Goal: Information Seeking & Learning: Learn about a topic

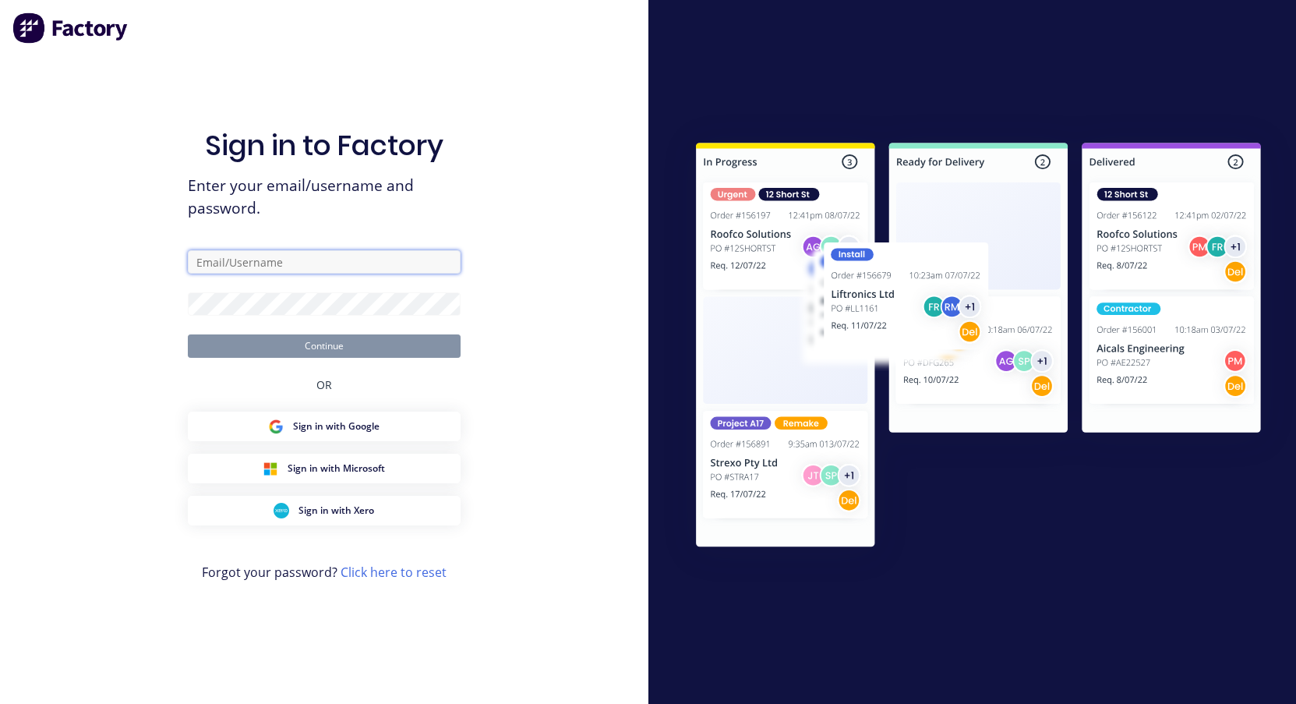
click at [235, 261] on input "text" at bounding box center [324, 261] width 273 height 23
paste input "[EMAIL_ADDRESS][DOMAIN_NAME]"
type input "[EMAIL_ADDRESS][DOMAIN_NAME]"
click at [68, 270] on div "Sign in to Factory Enter your email/username and password. [EMAIL_ADDRESS][DOMA…" at bounding box center [324, 352] width 648 height 704
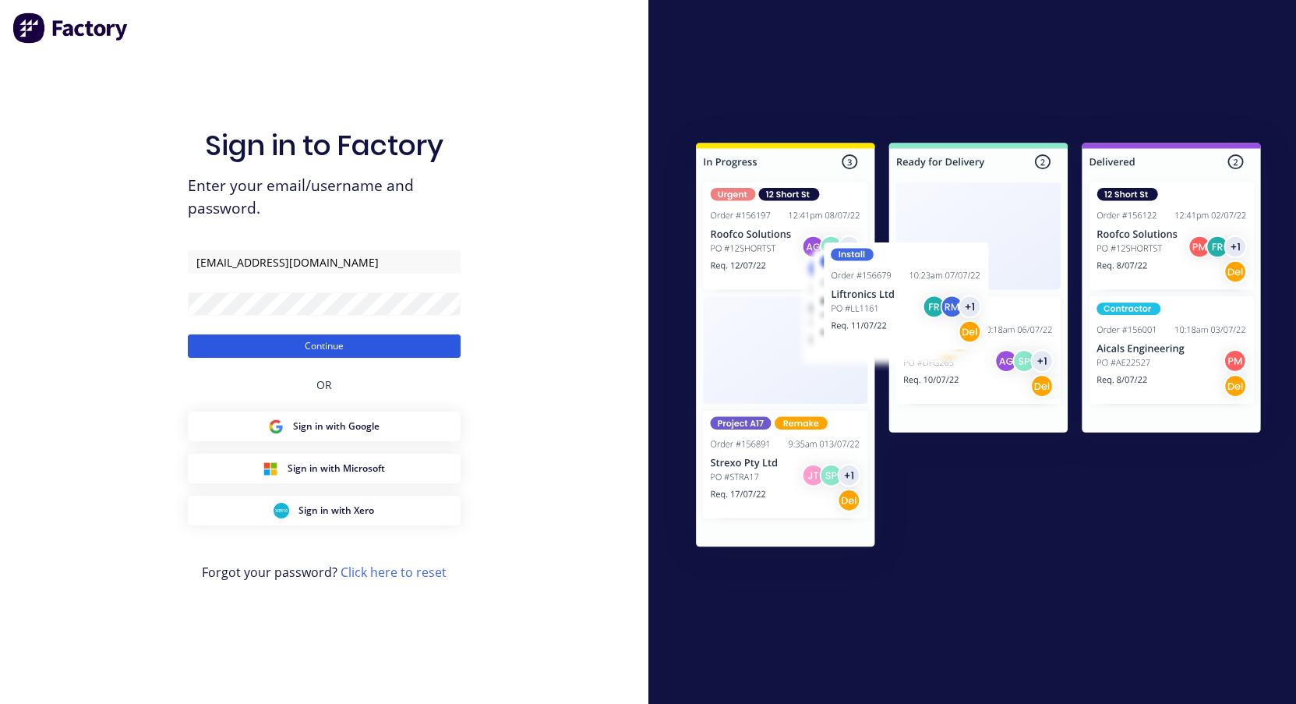
click at [327, 344] on button "Continue" at bounding box center [324, 345] width 273 height 23
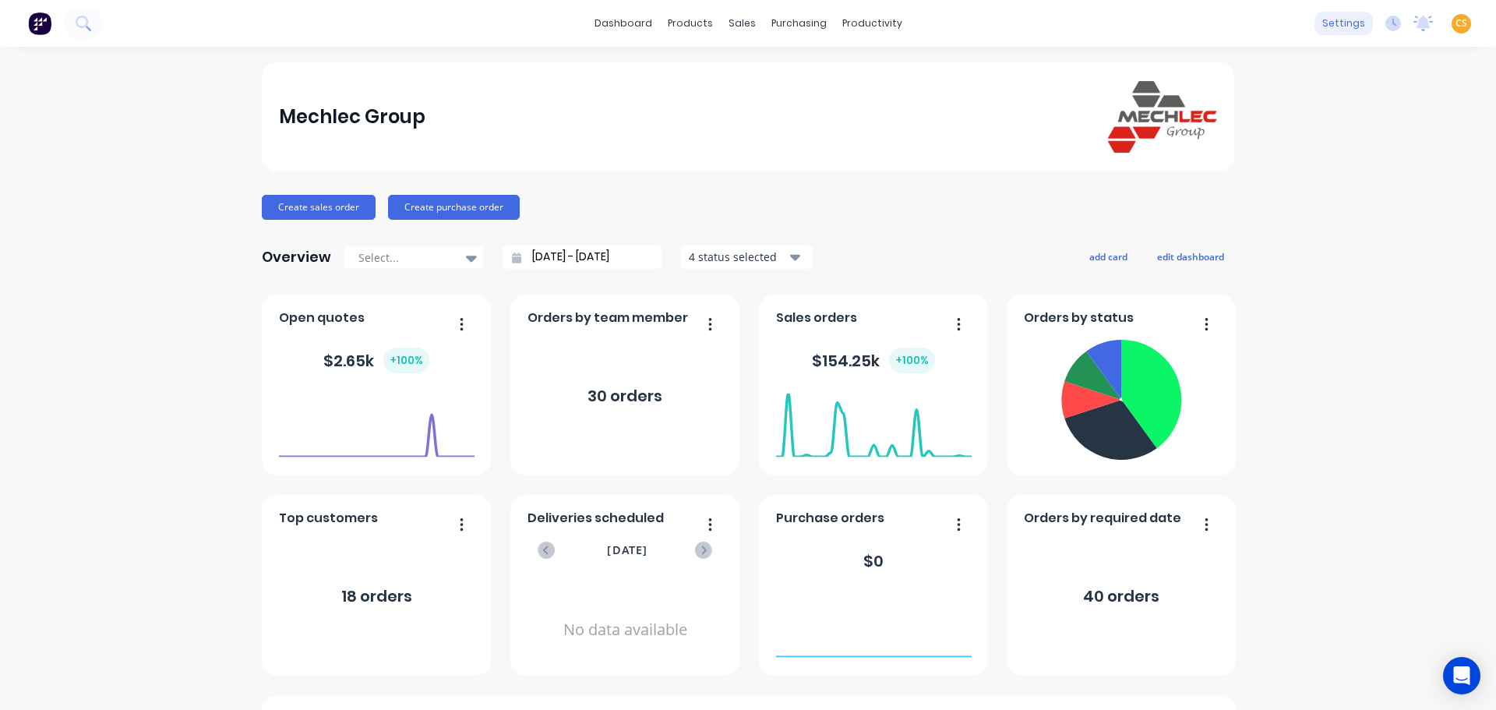
click at [1333, 24] on div "settings" at bounding box center [1344, 23] width 58 height 23
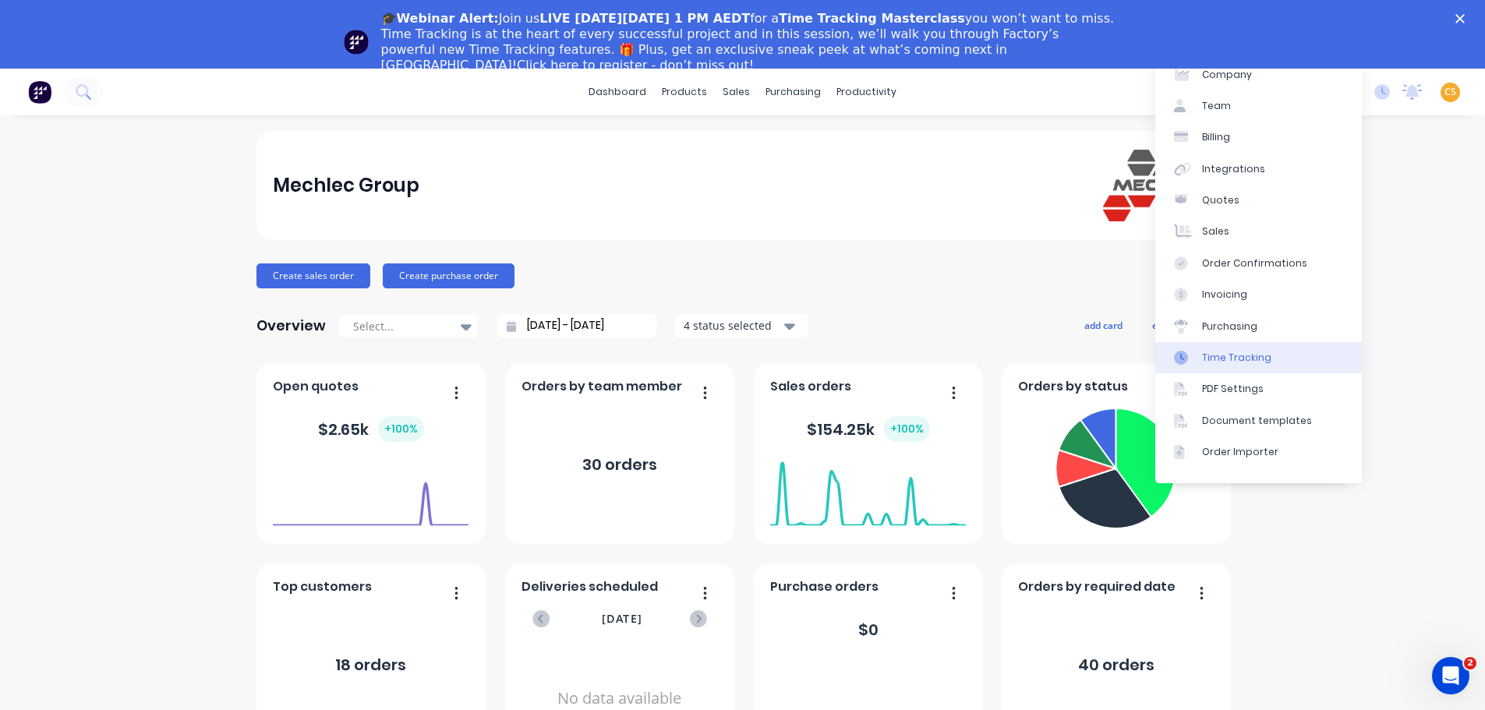
click at [1240, 351] on div "Time Tracking" at bounding box center [1236, 358] width 69 height 14
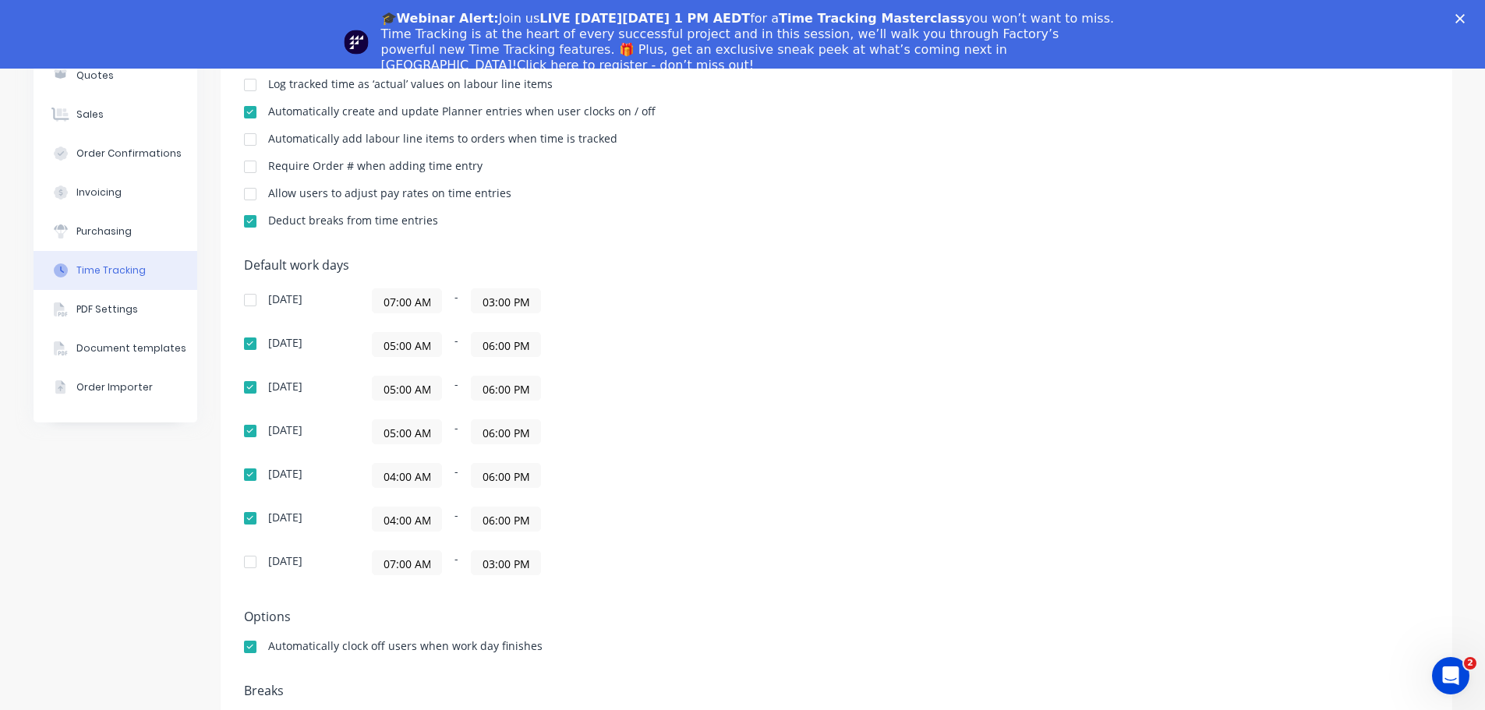
scroll to position [12, 0]
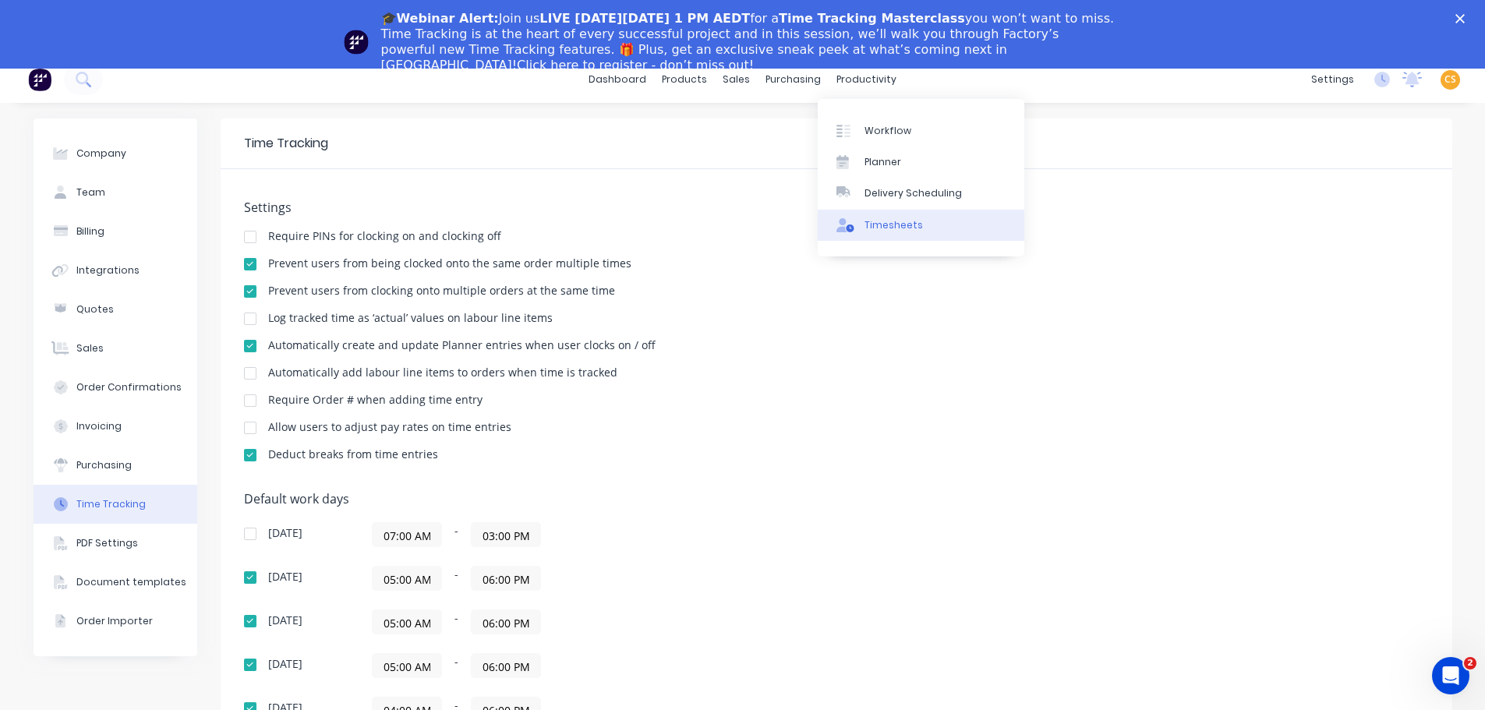
click at [888, 220] on div "Timesheets" at bounding box center [893, 225] width 58 height 14
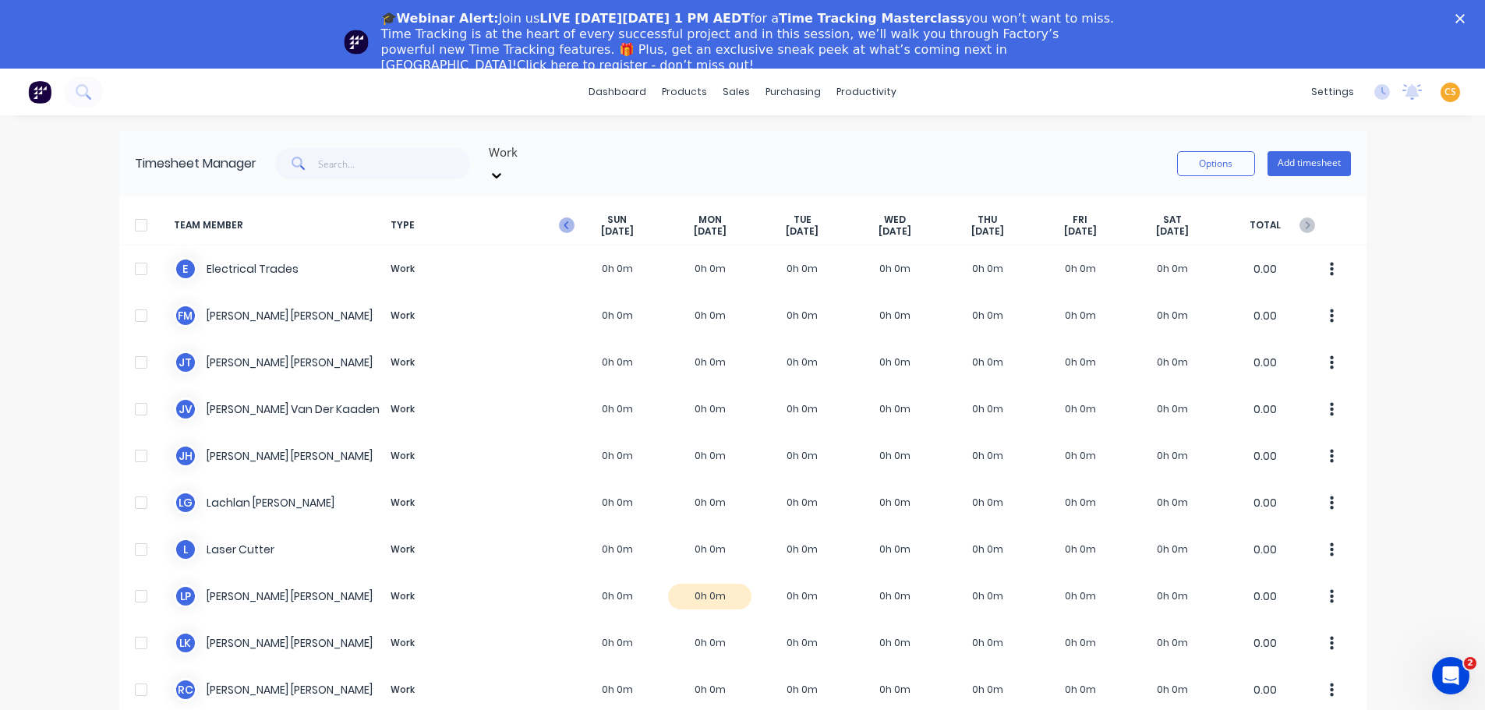
click at [559, 217] on icon "button" at bounding box center [567, 225] width 16 height 16
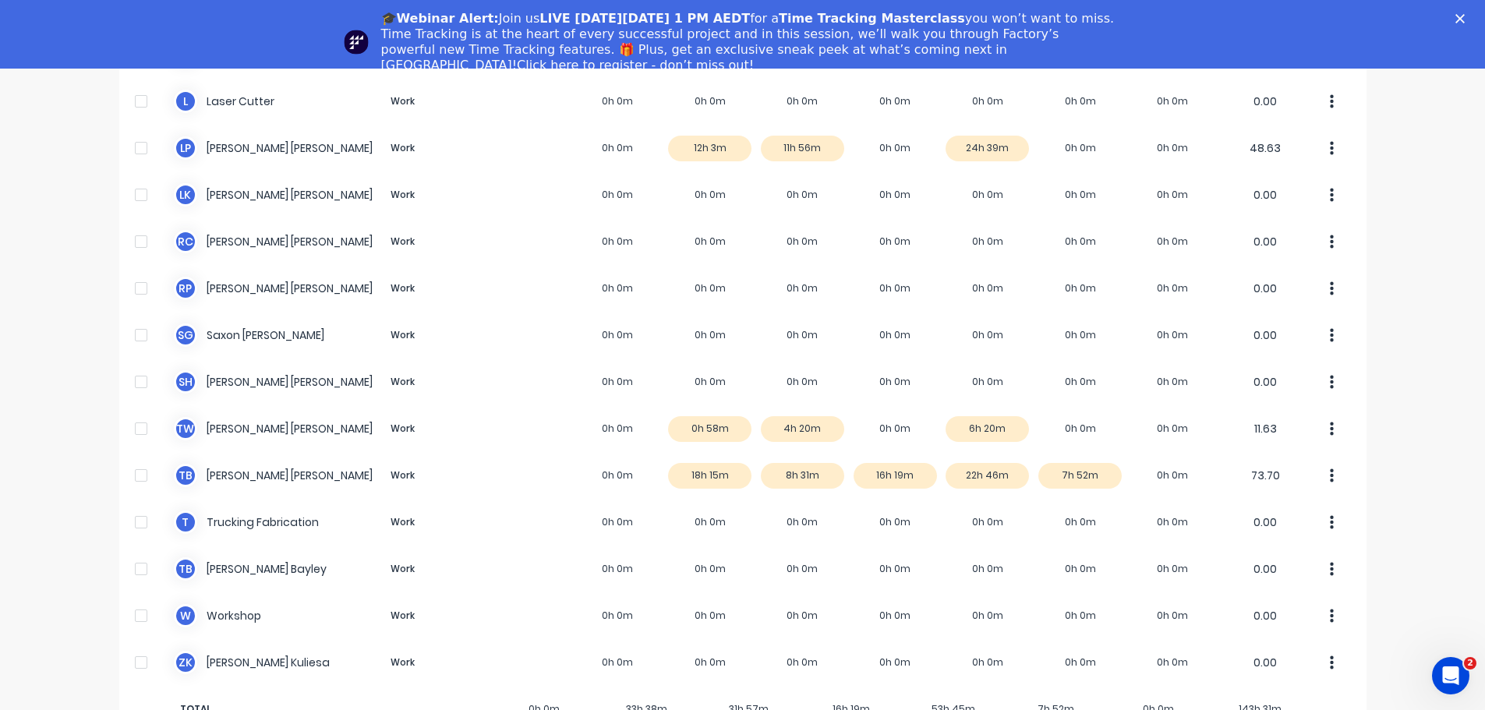
scroll to position [69, 0]
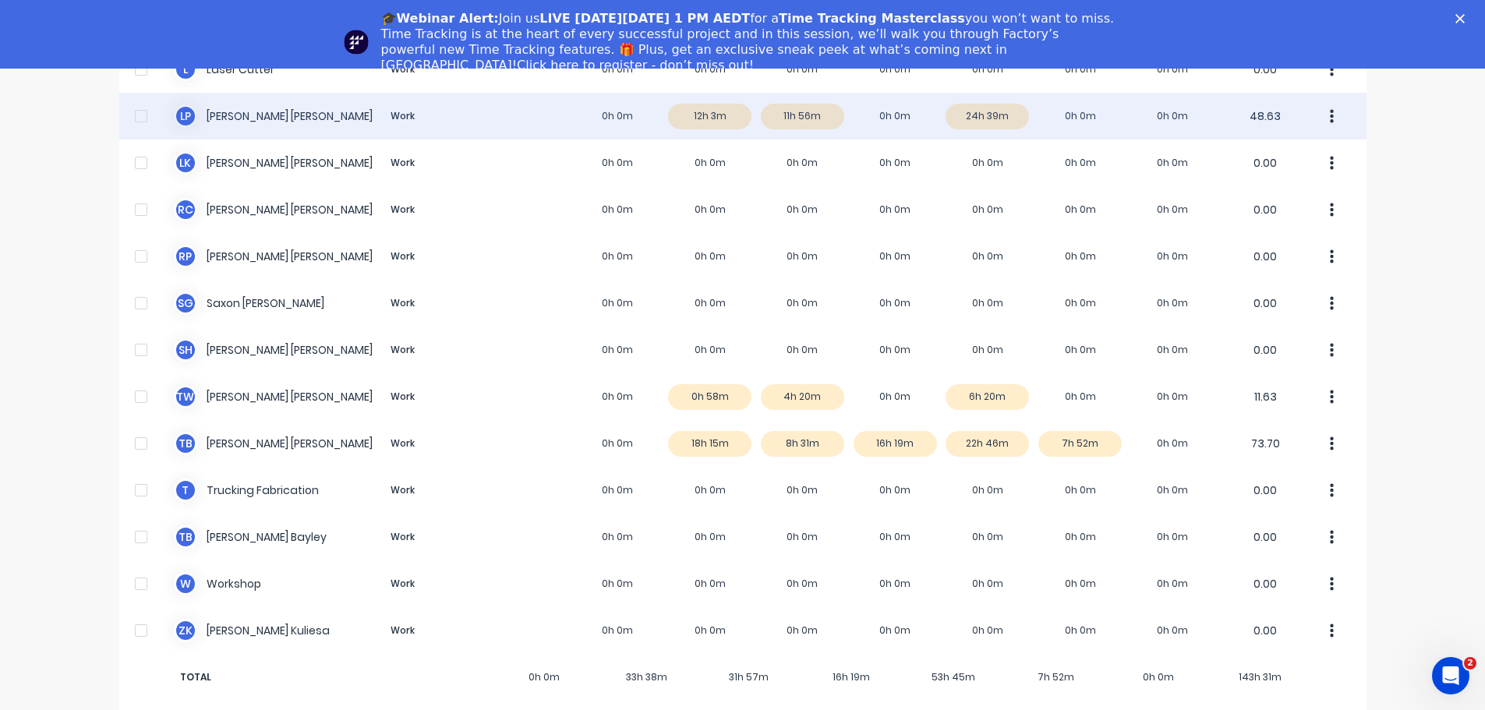
click at [996, 103] on div "L P [PERSON_NAME] Work 0h 0m 12h 3m 11h 56m 0h 0m 24h 39m 0h 0m 0h 0m 48.63" at bounding box center [742, 116] width 1247 height 47
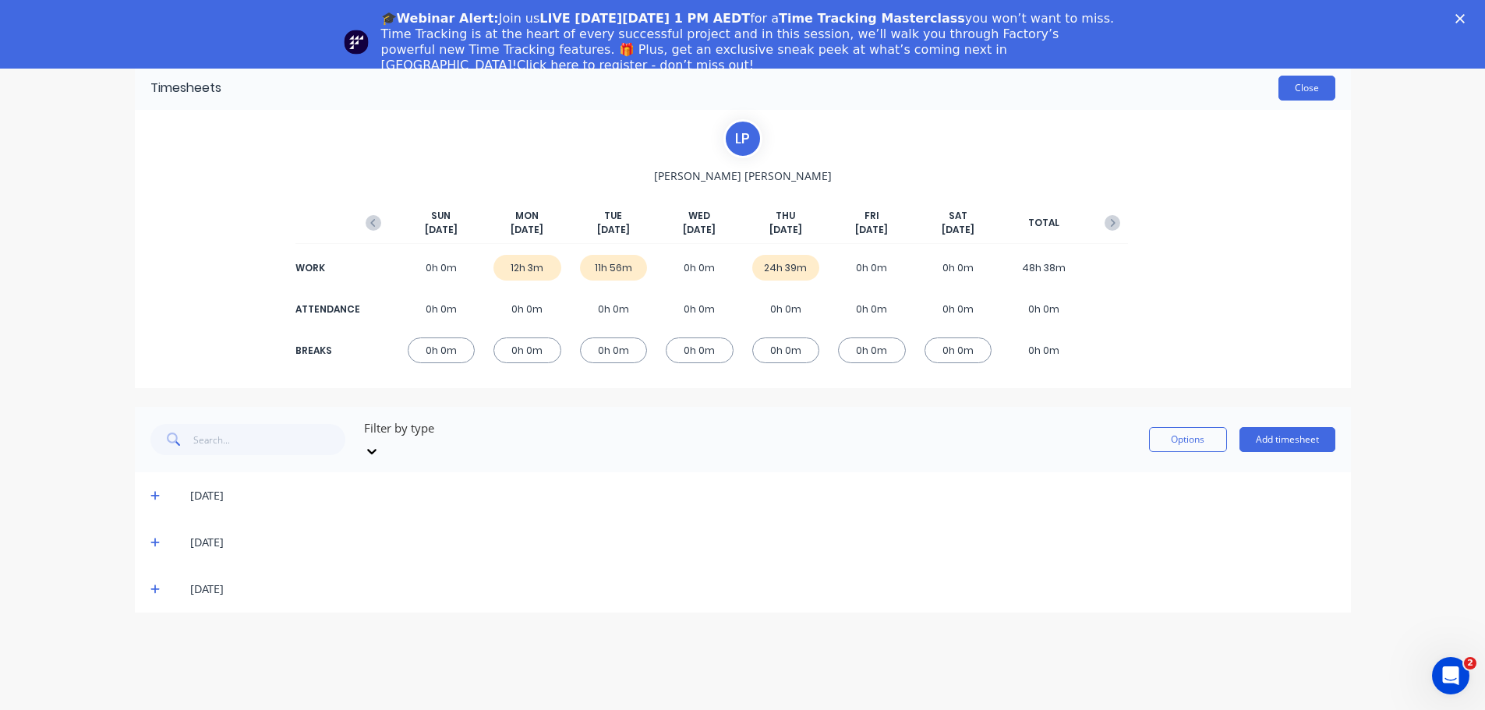
click at [1292, 88] on button "Close" at bounding box center [1306, 88] width 57 height 25
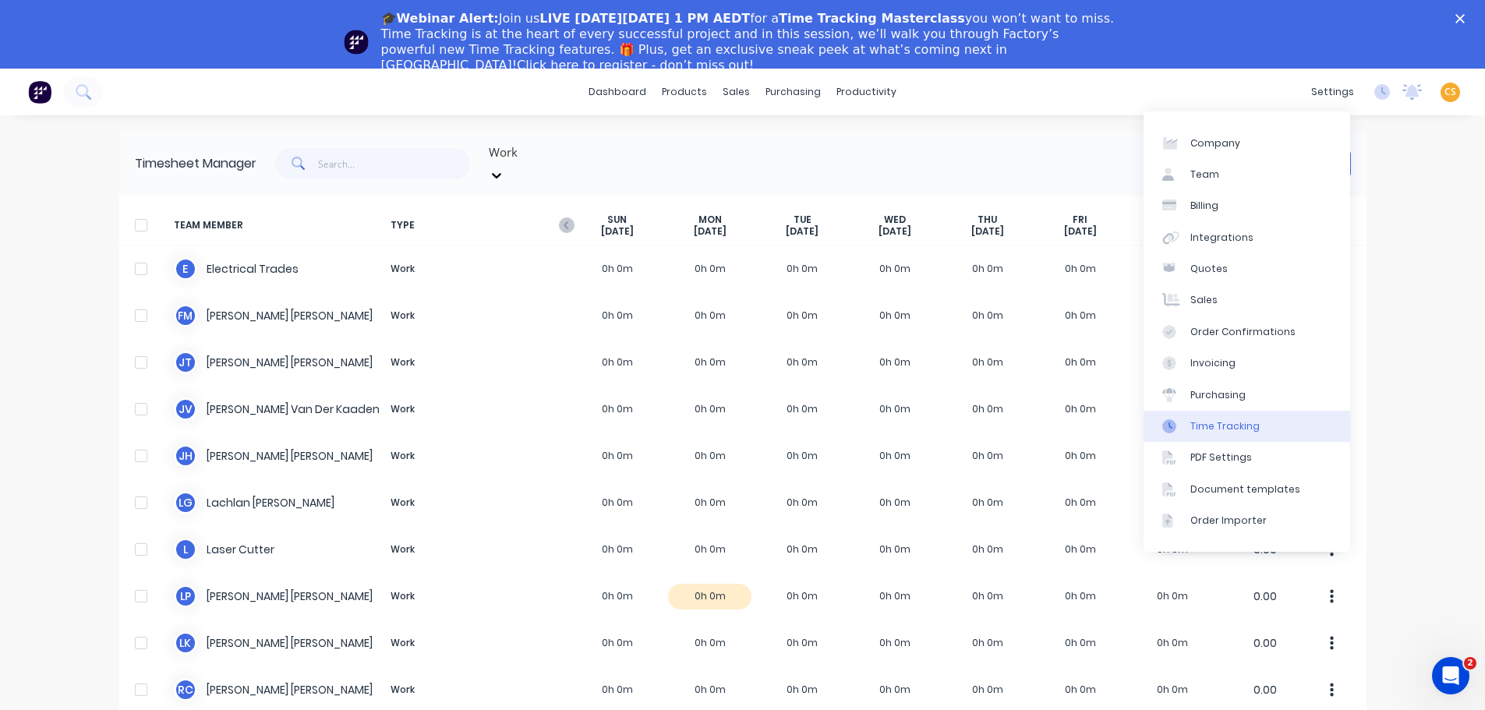
click at [1231, 420] on div "Time Tracking" at bounding box center [1224, 426] width 69 height 14
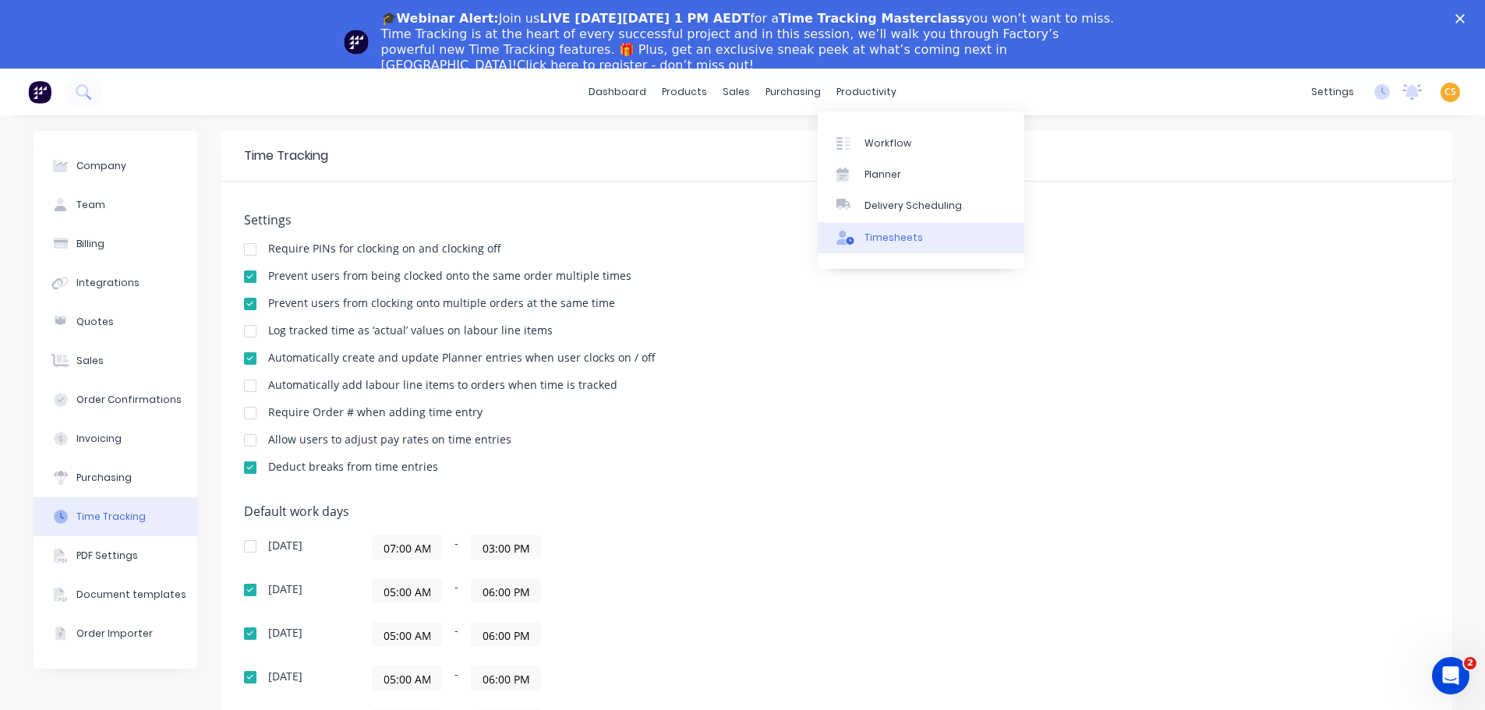
click at [888, 238] on div "Timesheets" at bounding box center [893, 238] width 58 height 14
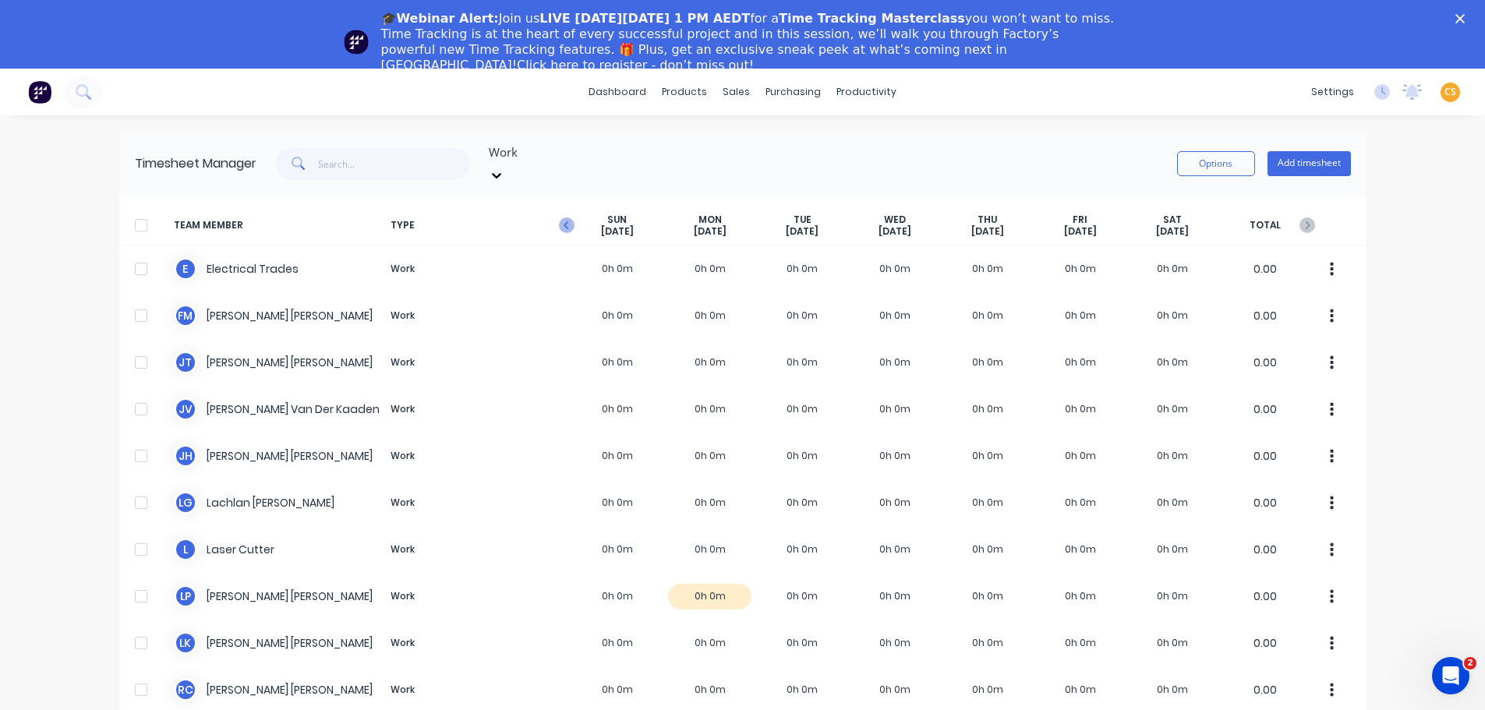
click at [561, 217] on icon "button" at bounding box center [567, 225] width 16 height 16
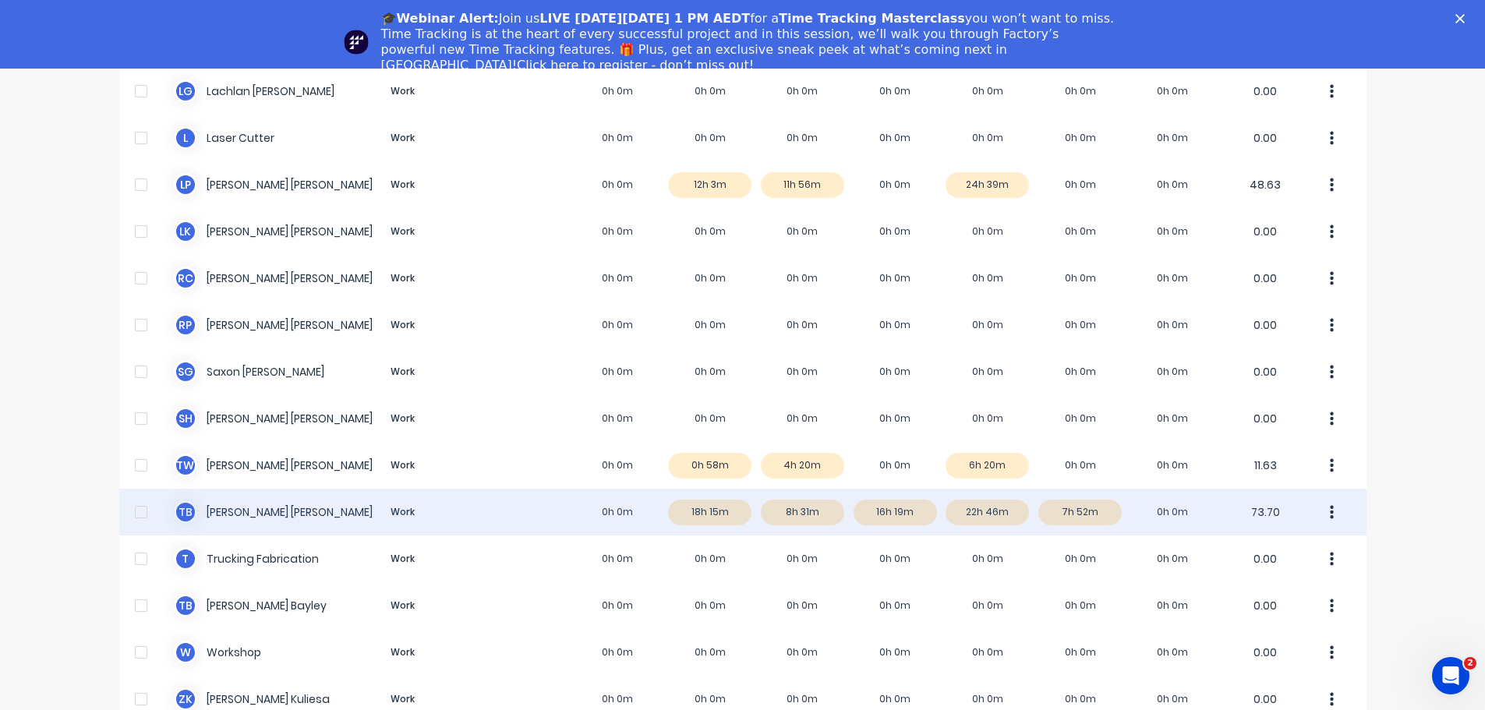
click at [971, 500] on div "T B [PERSON_NAME] Work 0h 0m 18h 15m 8h 31m 16h 19m 22h 46m 7h 52m 0h 0m 73.70" at bounding box center [742, 512] width 1247 height 47
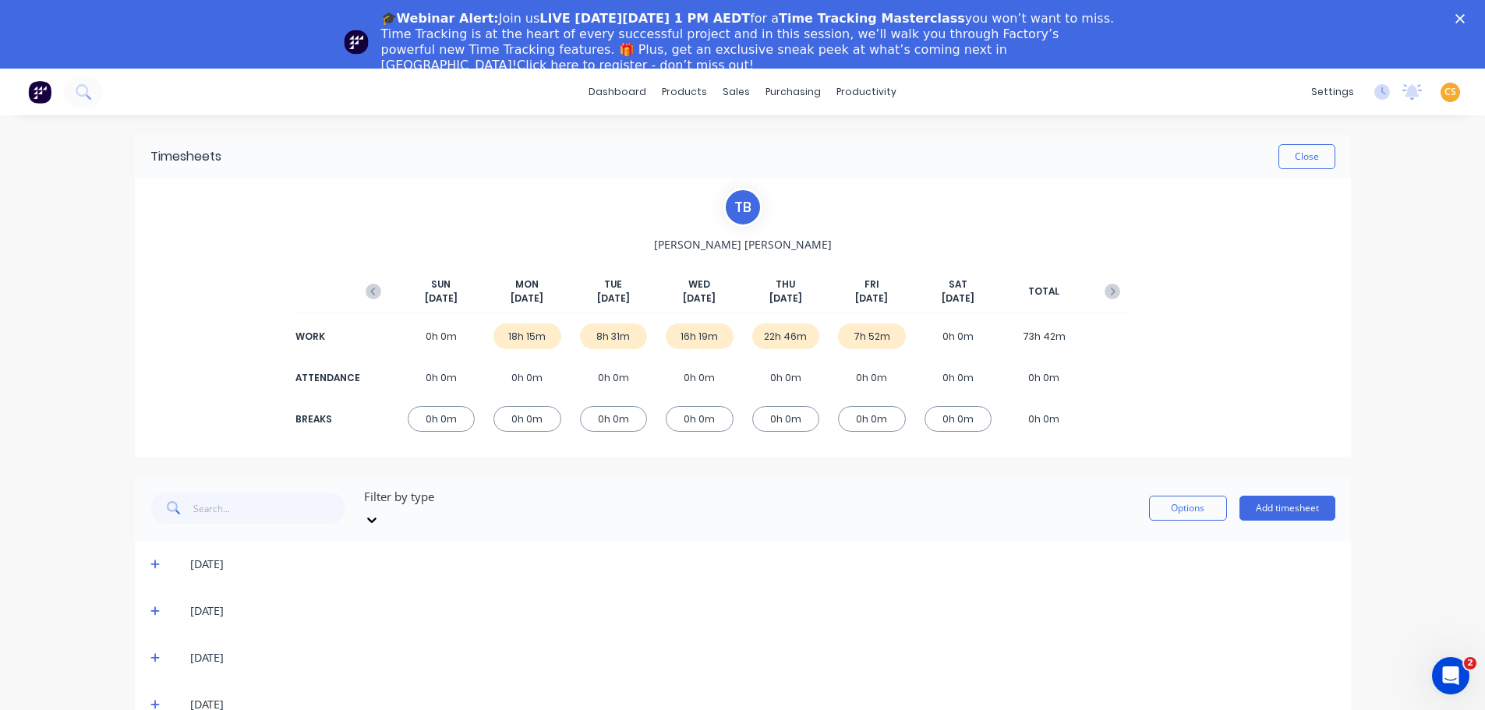
click at [150, 559] on icon at bounding box center [155, 564] width 10 height 11
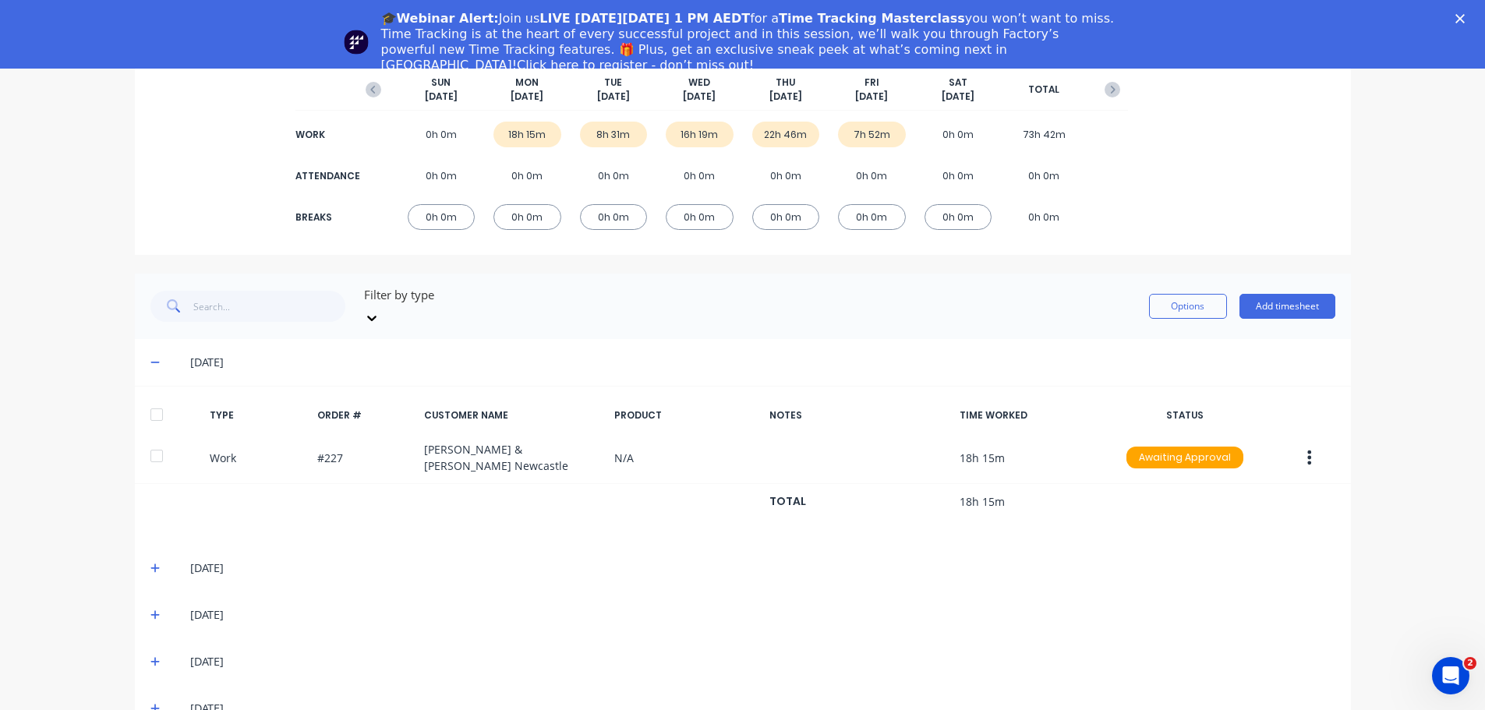
scroll to position [69, 0]
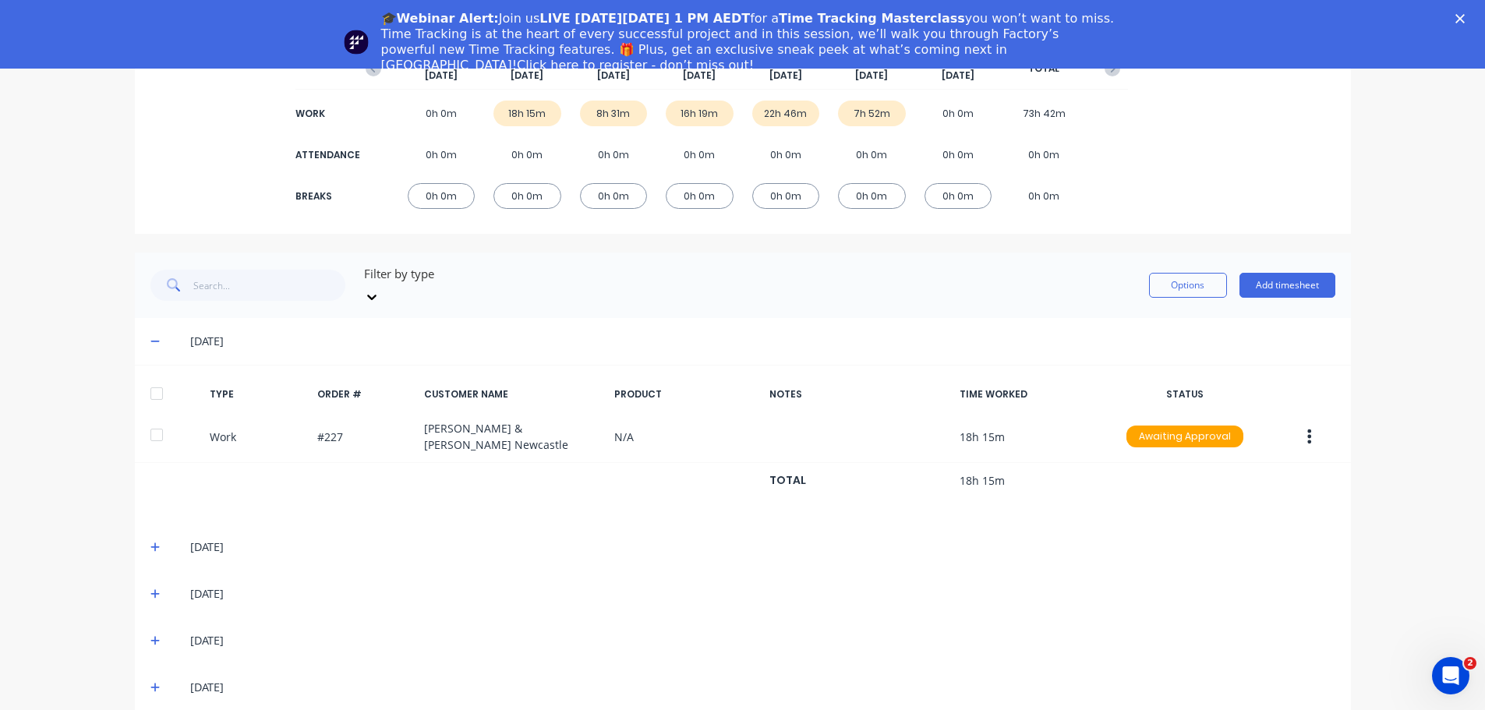
click at [152, 635] on icon at bounding box center [155, 640] width 10 height 11
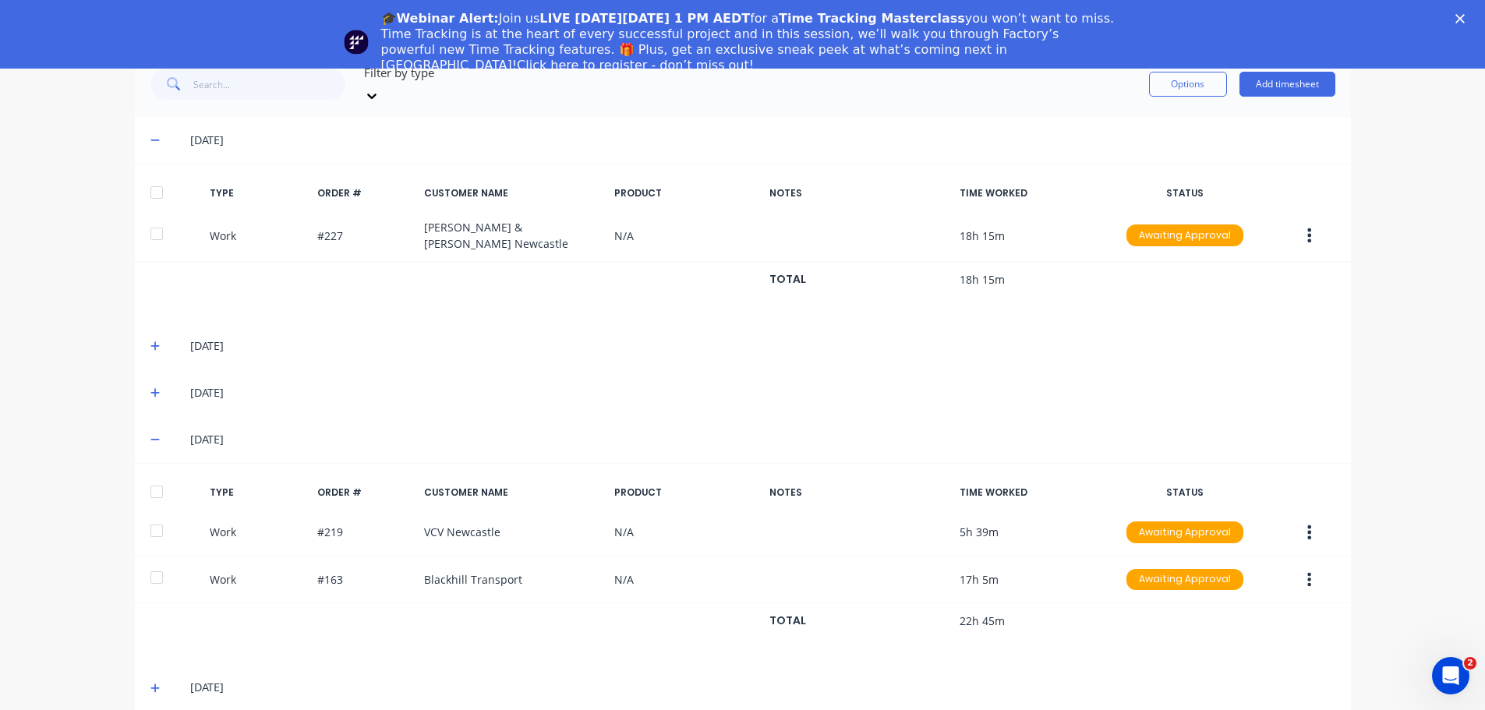
click at [1464, 16] on polygon "Close" at bounding box center [1459, 18] width 9 height 9
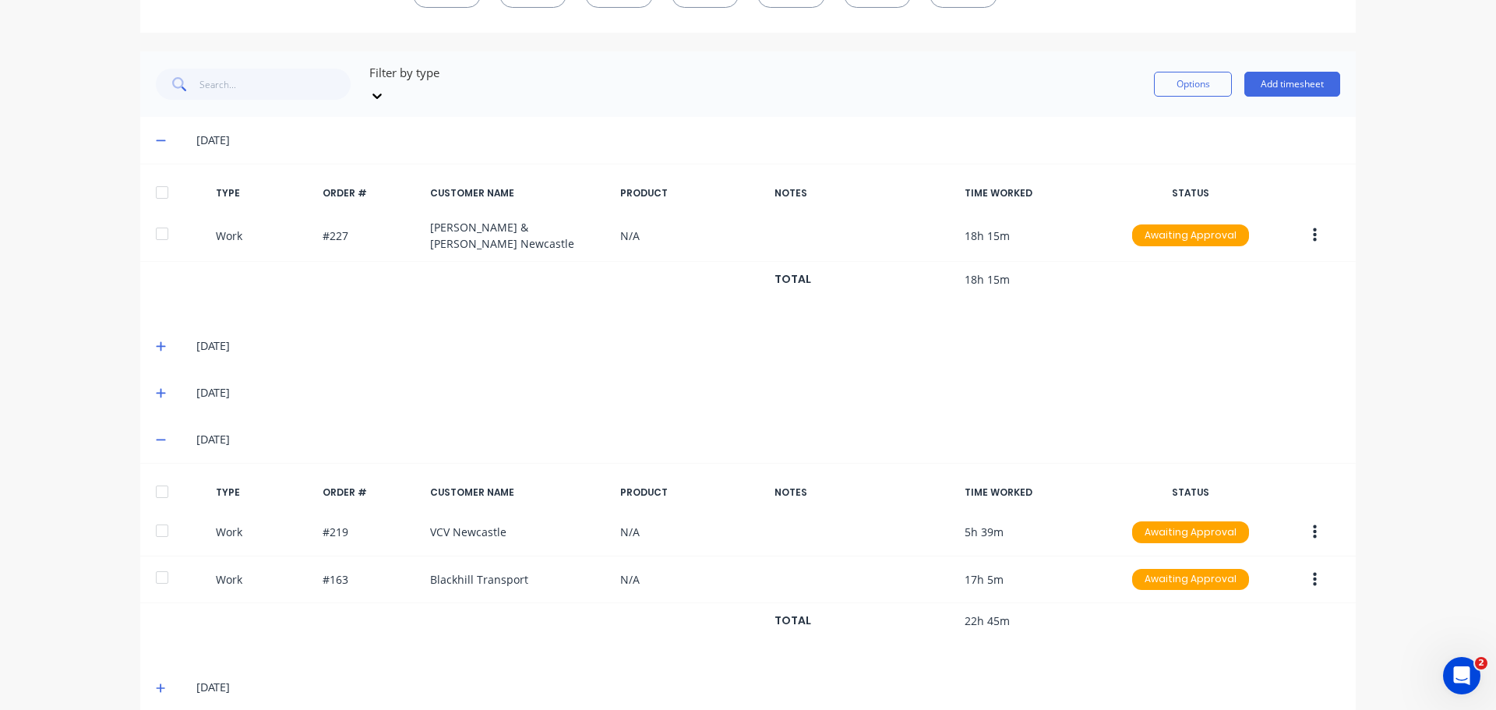
scroll to position [0, 0]
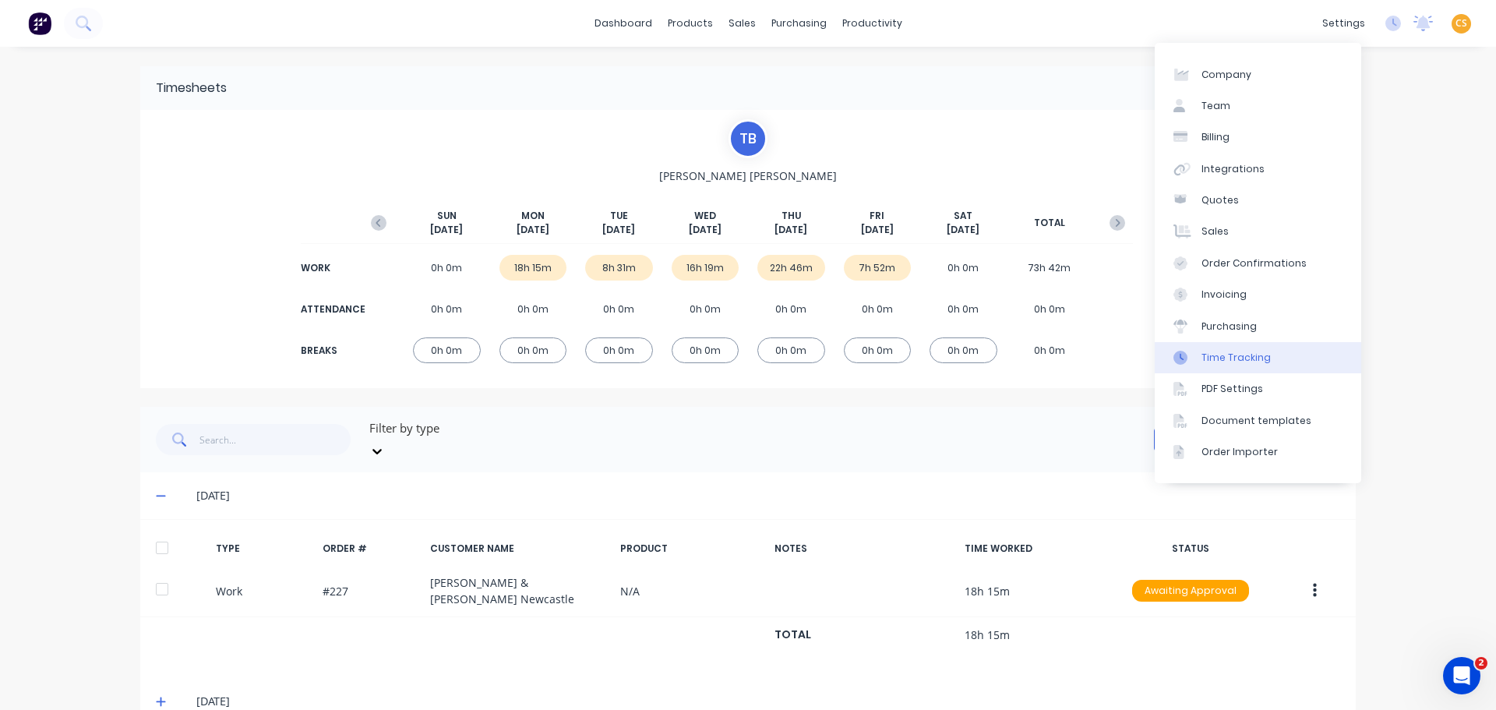
click at [1239, 361] on div "Time Tracking" at bounding box center [1236, 358] width 69 height 14
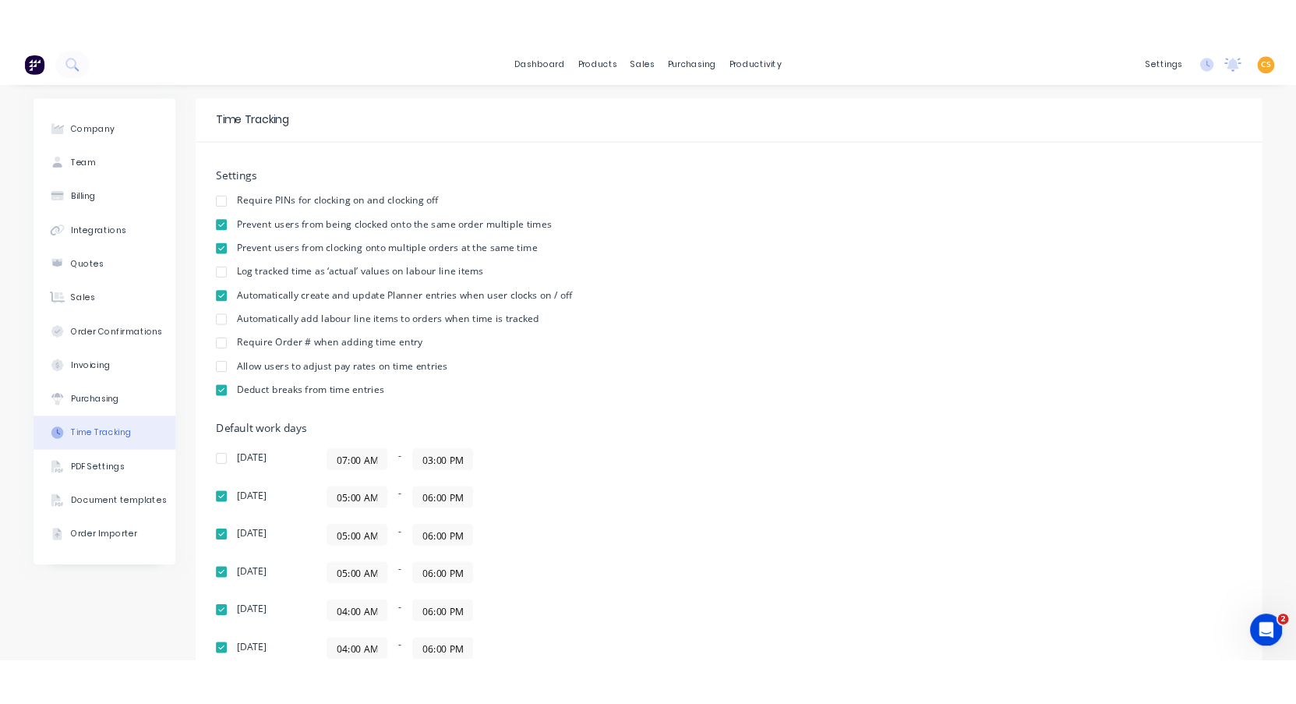
scroll to position [234, 0]
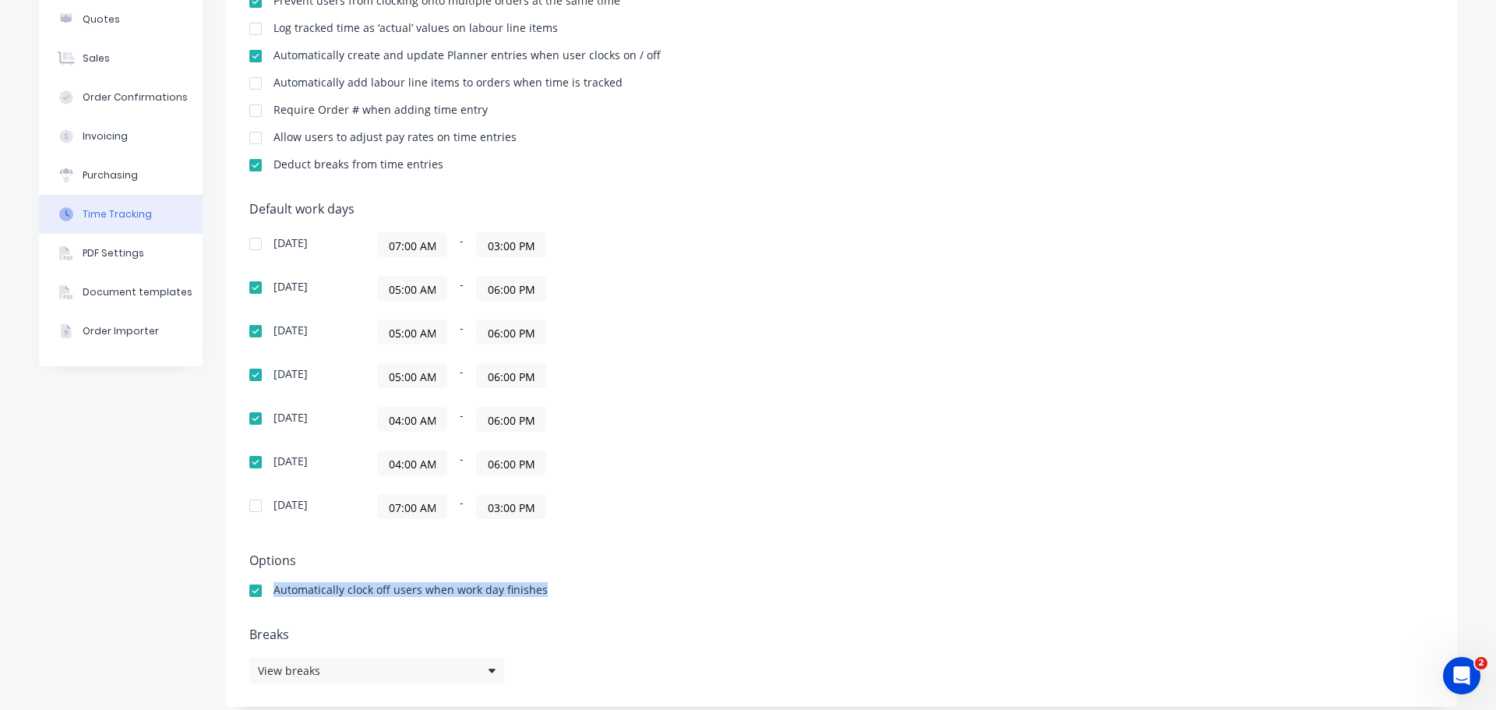
drag, startPoint x: 537, startPoint y: 591, endPoint x: 268, endPoint y: 590, distance: 268.9
click at [268, 590] on div "Automatically clock off users when work day finishes" at bounding box center [841, 592] width 1185 height 15
copy div "Automatically clock off users when work day finishes"
